Goal: Use online tool/utility: Use online tool/utility

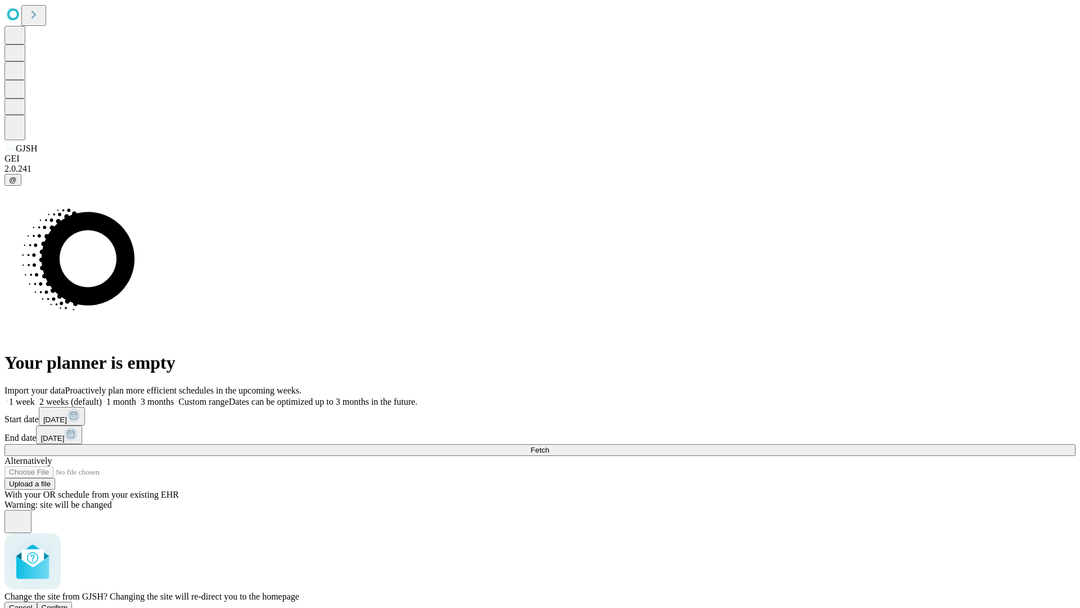
click at [68, 603] on span "Confirm" at bounding box center [55, 607] width 26 height 8
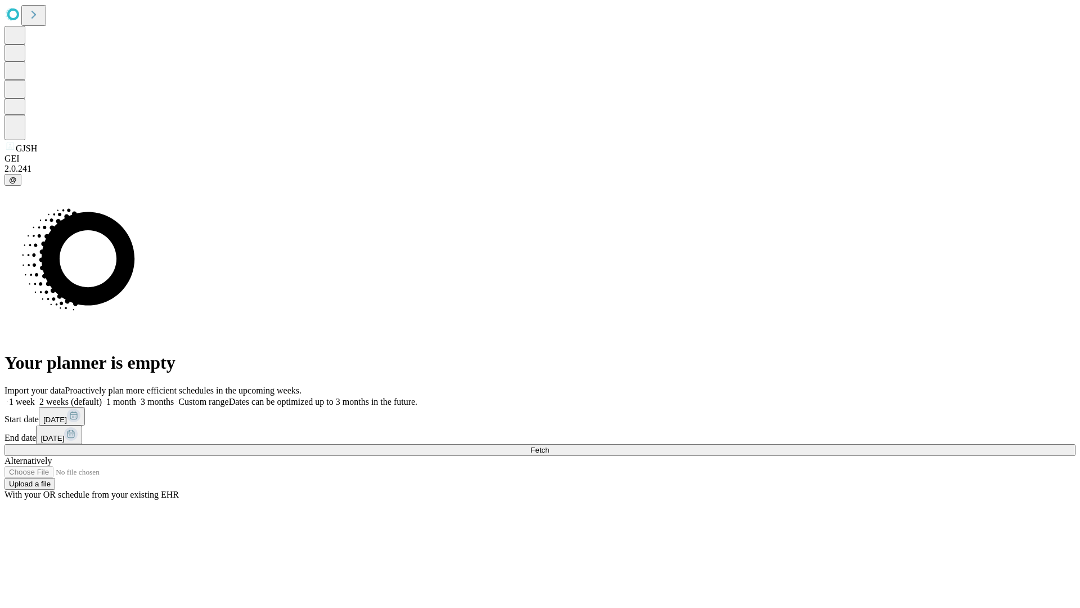
click at [136, 397] on label "1 month" at bounding box center [119, 402] width 34 height 10
click at [549, 446] on span "Fetch" at bounding box center [540, 450] width 19 height 8
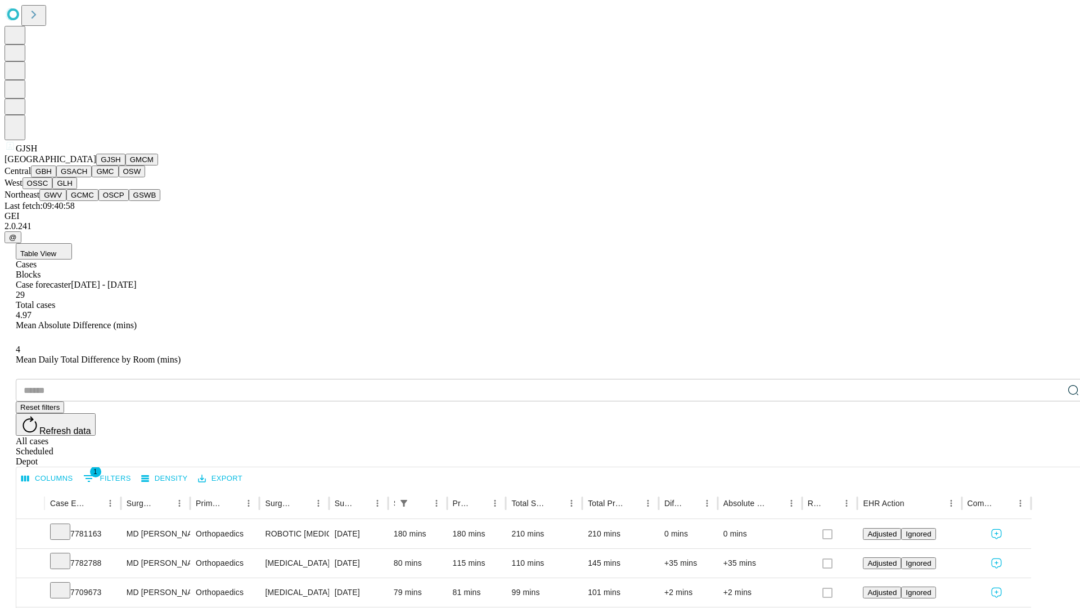
click at [125, 165] on button "GMCM" at bounding box center [141, 160] width 33 height 12
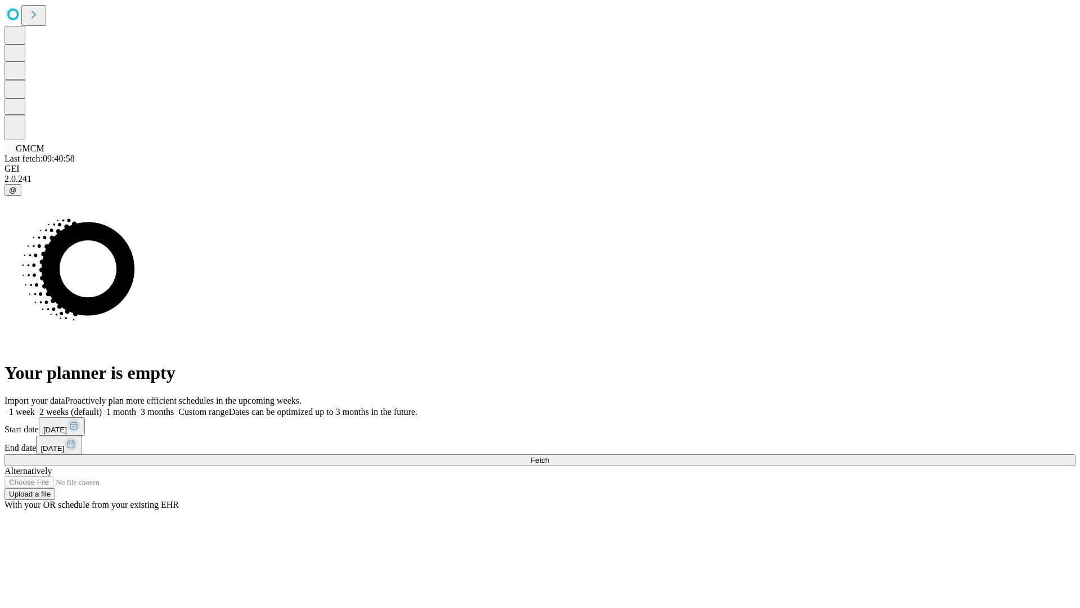
click at [136, 407] on label "1 month" at bounding box center [119, 412] width 34 height 10
click at [549, 456] on span "Fetch" at bounding box center [540, 460] width 19 height 8
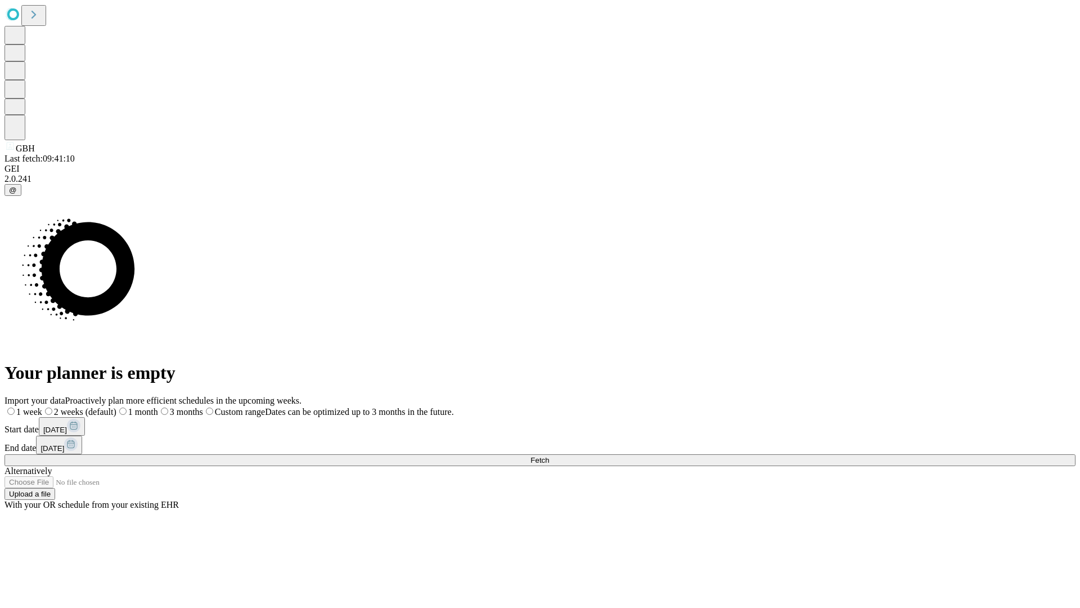
click at [158, 407] on label "1 month" at bounding box center [137, 412] width 42 height 10
click at [549, 456] on span "Fetch" at bounding box center [540, 460] width 19 height 8
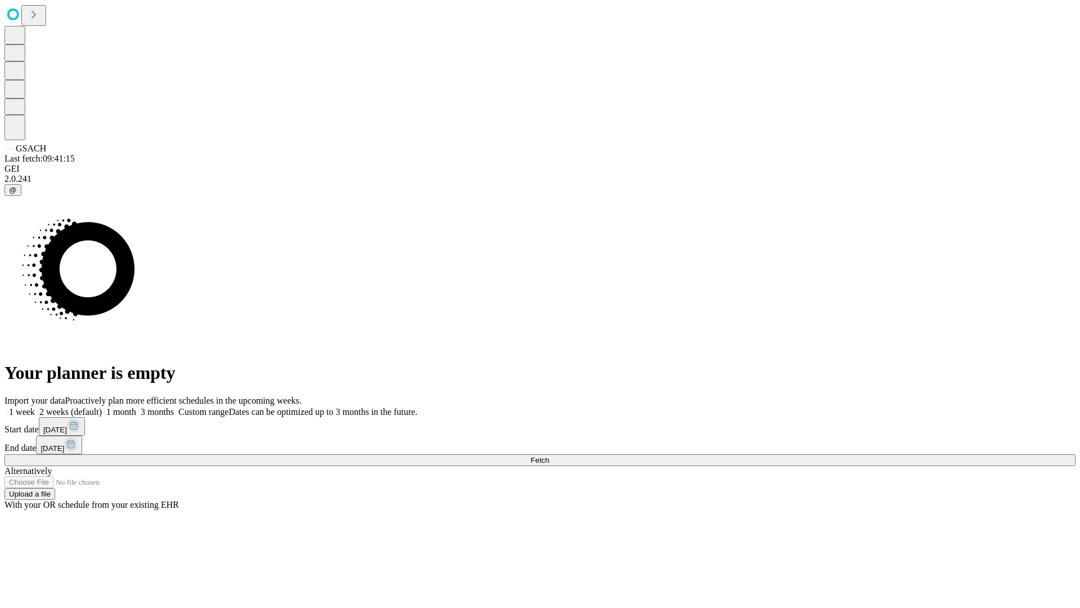
click at [136, 407] on label "1 month" at bounding box center [119, 412] width 34 height 10
click at [549, 456] on span "Fetch" at bounding box center [540, 460] width 19 height 8
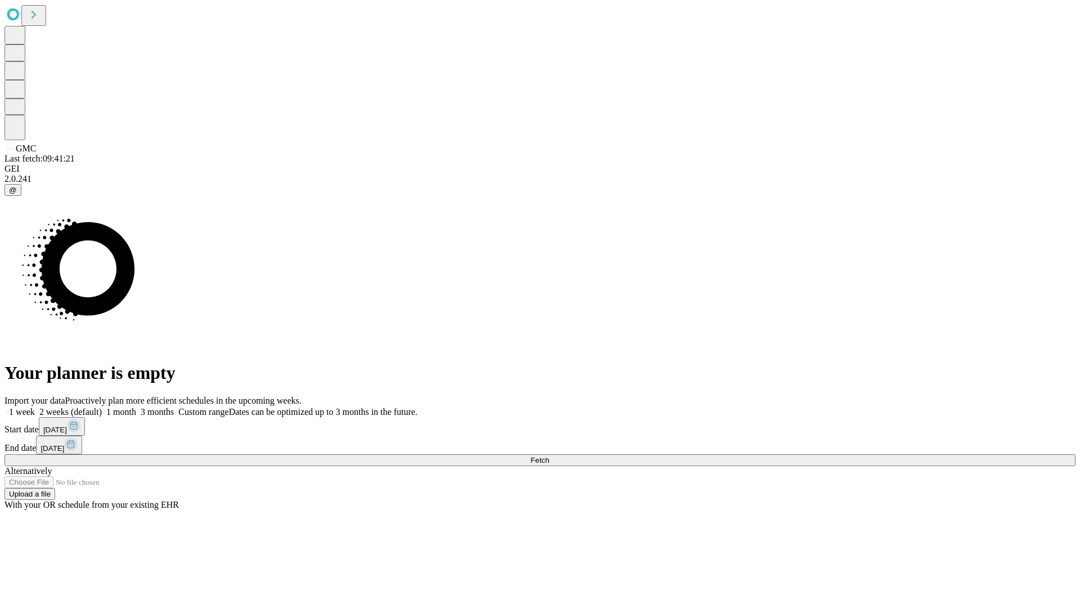
click at [136, 407] on label "1 month" at bounding box center [119, 412] width 34 height 10
click at [549, 456] on span "Fetch" at bounding box center [540, 460] width 19 height 8
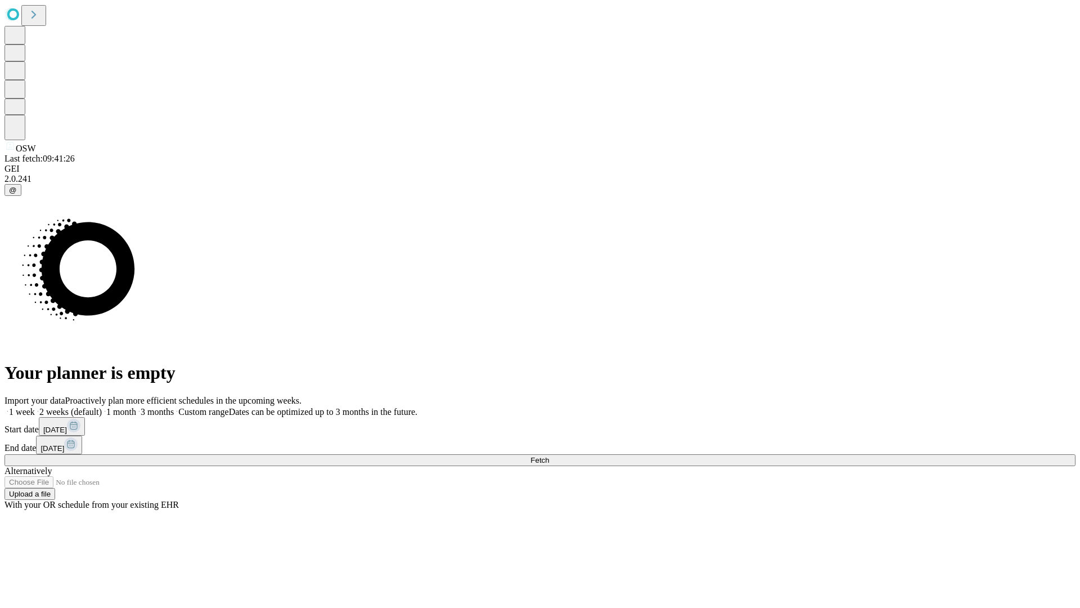
click at [136, 407] on label "1 month" at bounding box center [119, 412] width 34 height 10
click at [549, 456] on span "Fetch" at bounding box center [540, 460] width 19 height 8
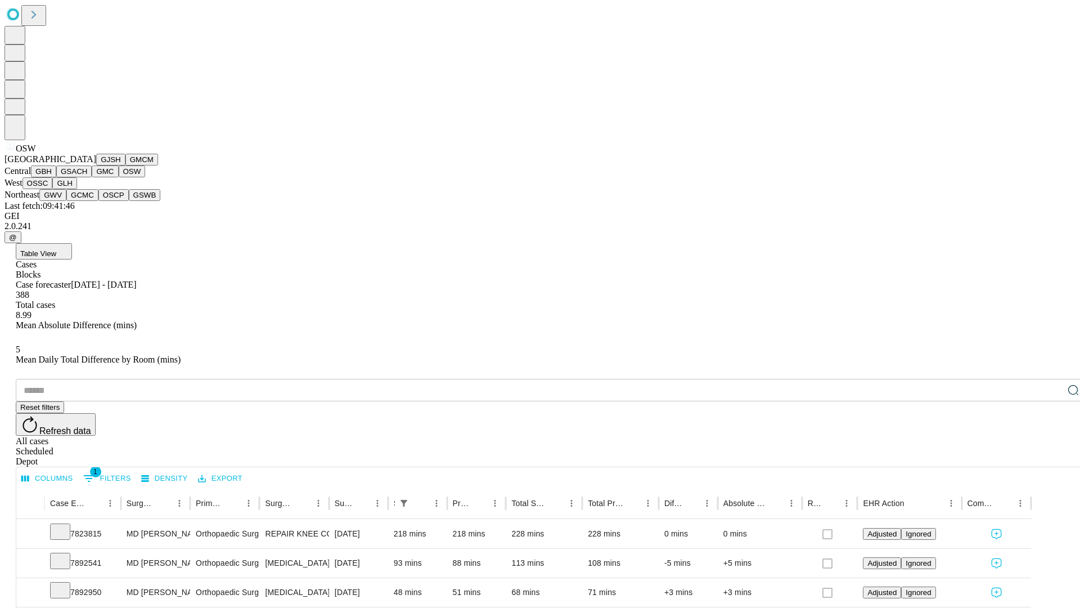
click at [53, 189] on button "OSSC" at bounding box center [38, 183] width 30 height 12
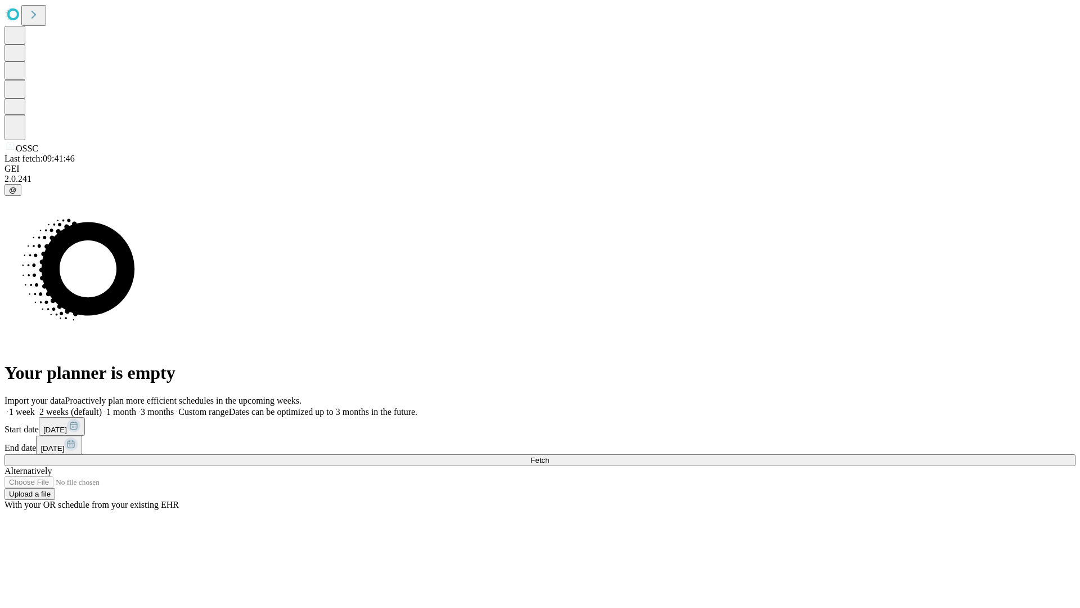
click at [549, 456] on span "Fetch" at bounding box center [540, 460] width 19 height 8
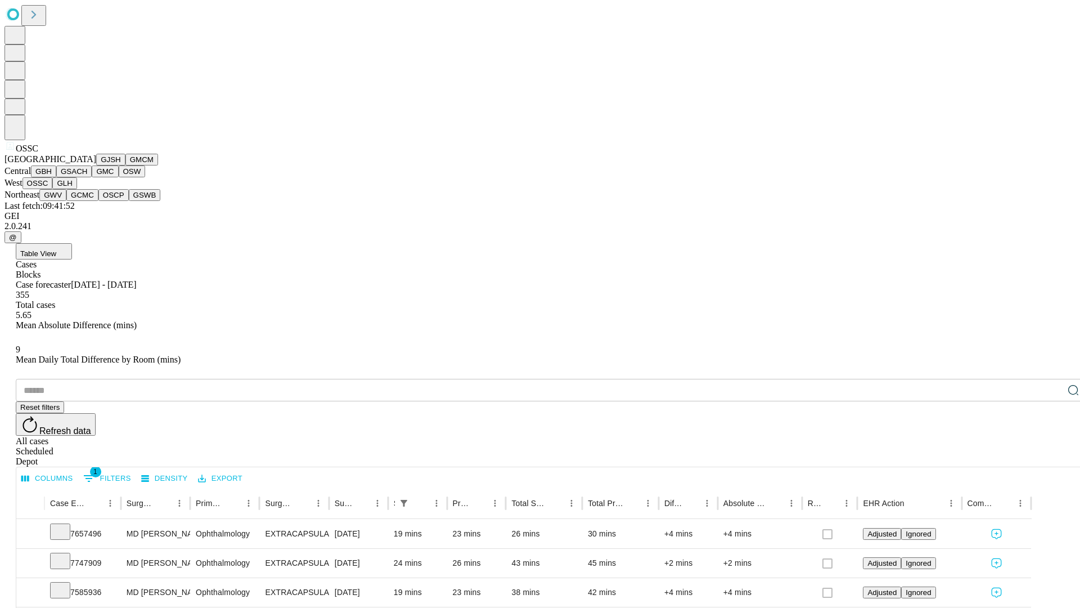
click at [77, 189] on button "GLH" at bounding box center [64, 183] width 24 height 12
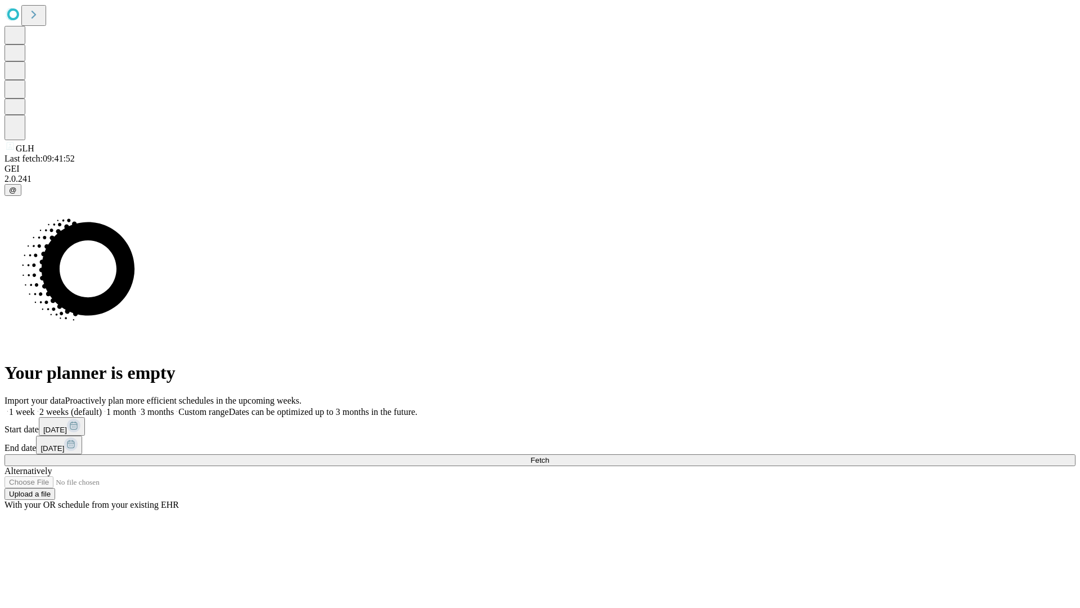
click at [136, 407] on label "1 month" at bounding box center [119, 412] width 34 height 10
click at [549, 456] on span "Fetch" at bounding box center [540, 460] width 19 height 8
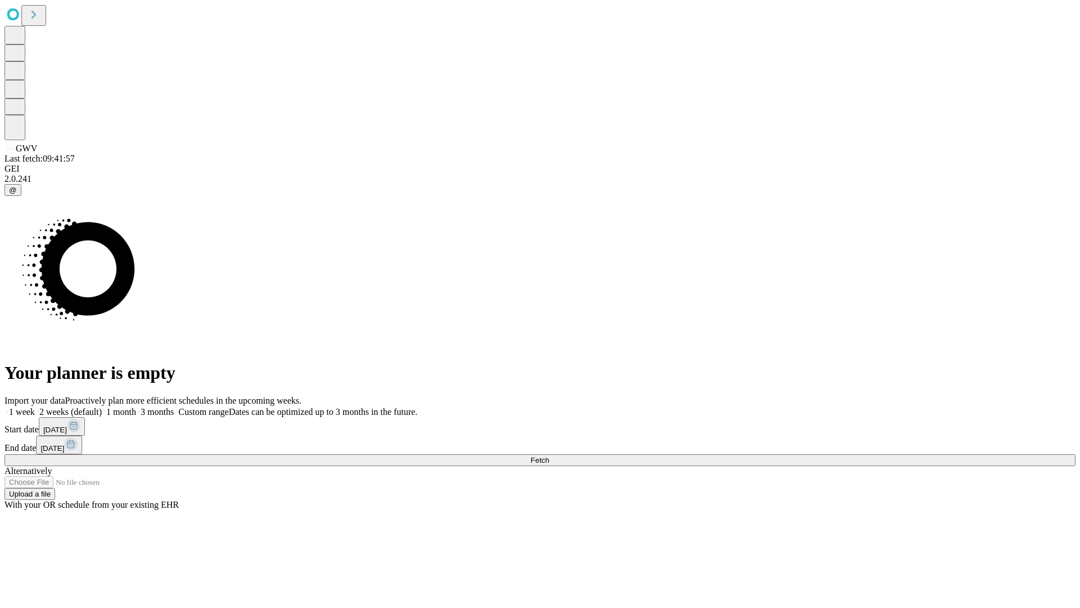
click at [549, 456] on span "Fetch" at bounding box center [540, 460] width 19 height 8
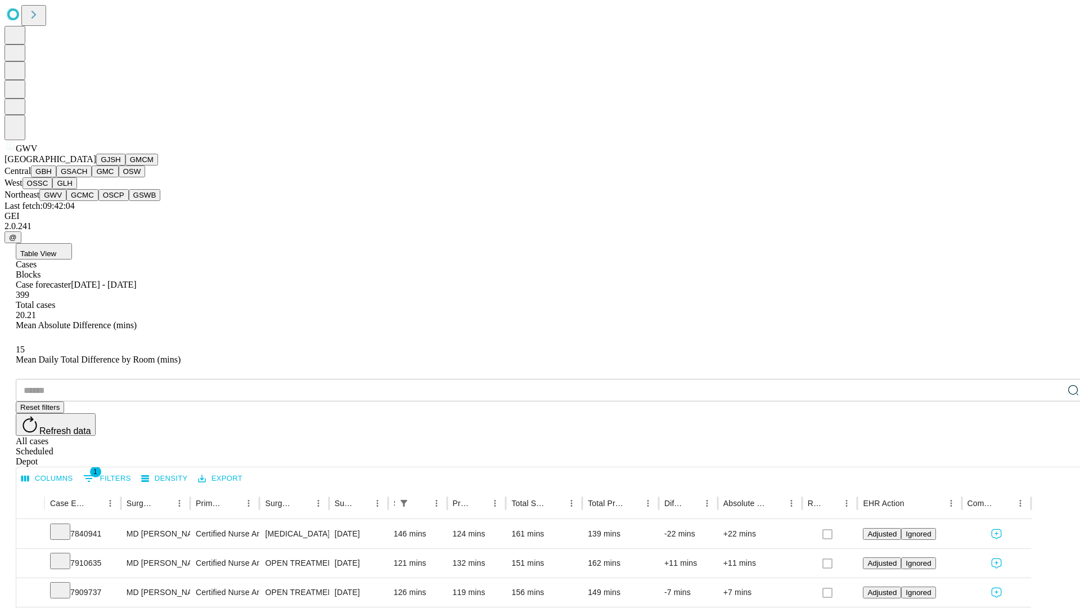
click at [87, 201] on button "GCMC" at bounding box center [82, 195] width 32 height 12
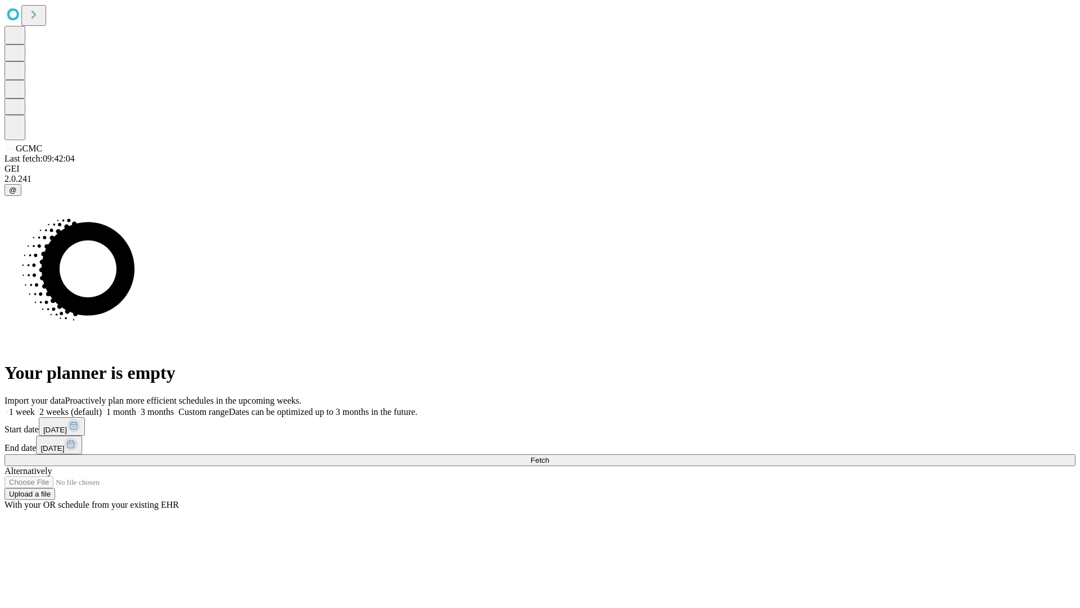
click at [136, 407] on label "1 month" at bounding box center [119, 412] width 34 height 10
click at [549, 456] on span "Fetch" at bounding box center [540, 460] width 19 height 8
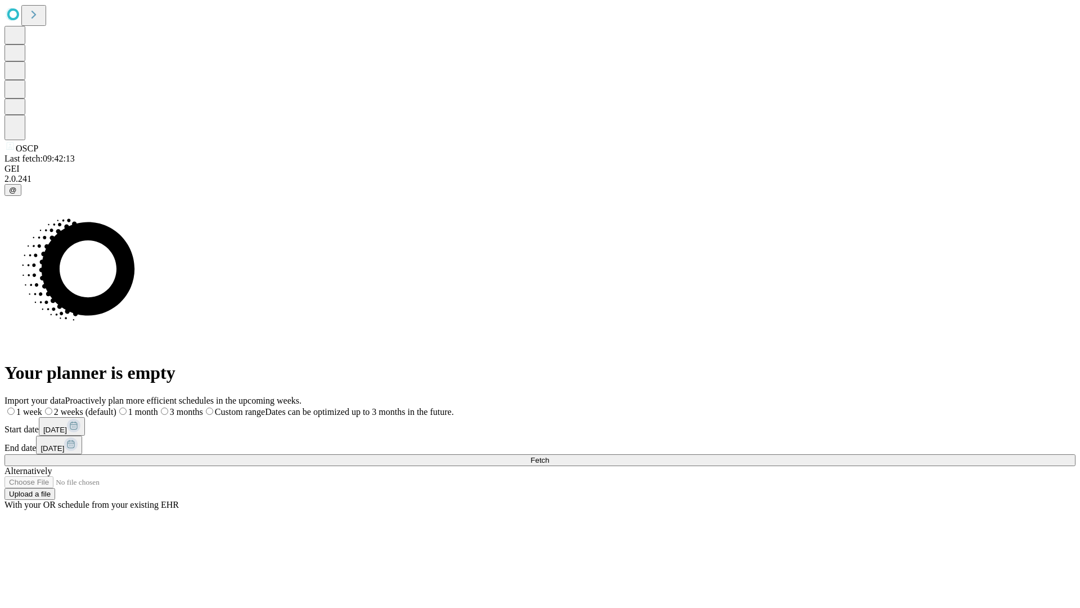
click at [158, 407] on label "1 month" at bounding box center [137, 412] width 42 height 10
click at [549, 456] on span "Fetch" at bounding box center [540, 460] width 19 height 8
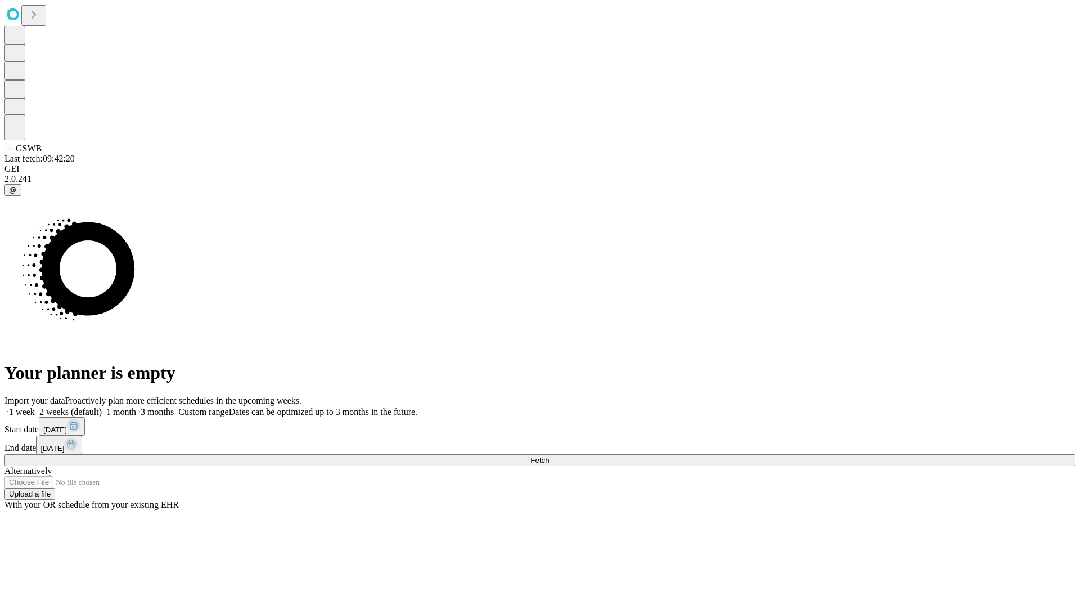
click at [136, 407] on label "1 month" at bounding box center [119, 412] width 34 height 10
click at [549, 456] on span "Fetch" at bounding box center [540, 460] width 19 height 8
